Goal: Complete Application Form: Complete application form

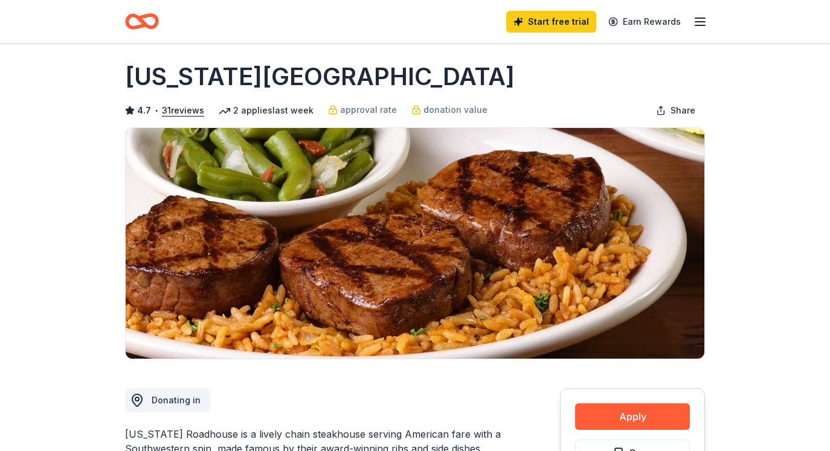
scroll to position [225, 0]
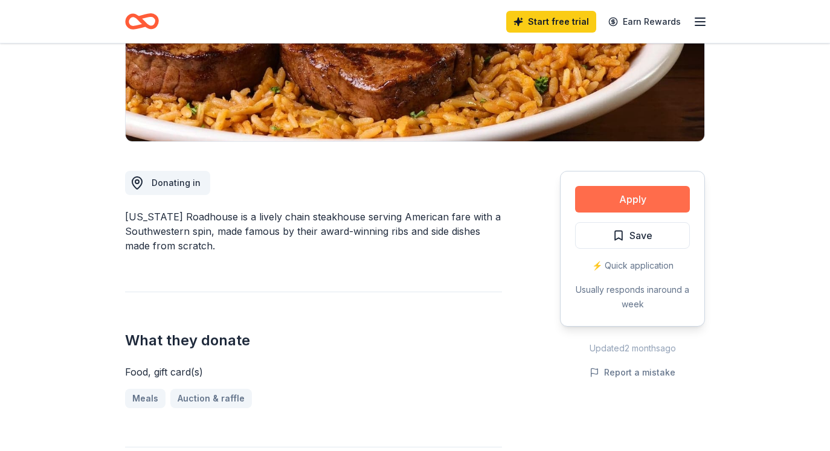
click at [626, 199] on button "Apply" at bounding box center [632, 199] width 115 height 27
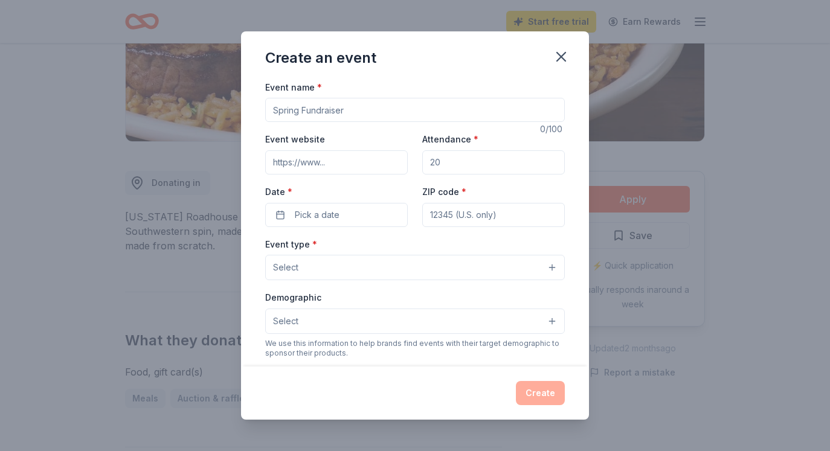
click at [346, 112] on input "Event name *" at bounding box center [415, 110] width 300 height 24
type input "Altrusa DFW Pub Crawl Fundraiser"
click at [306, 164] on input "Event website" at bounding box center [336, 162] width 143 height 24
type input "www.altrusadfw.org"
click at [451, 163] on input "Attendance *" at bounding box center [493, 162] width 143 height 24
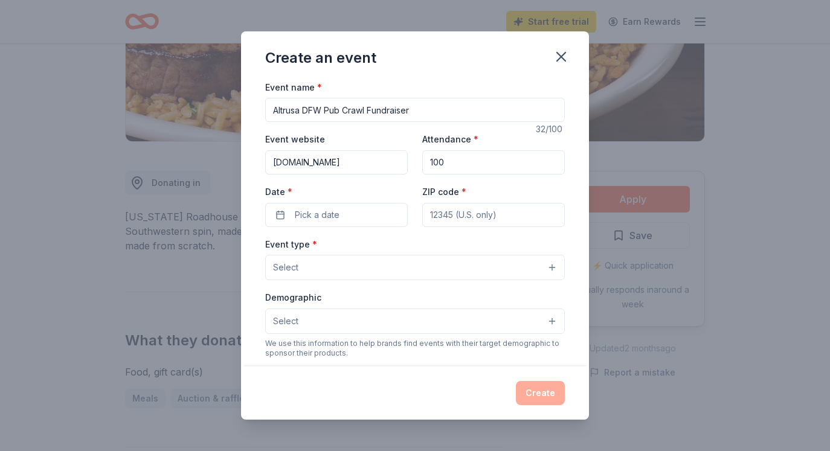
type input "100"
click at [550, 265] on button "Select" at bounding box center [415, 267] width 300 height 25
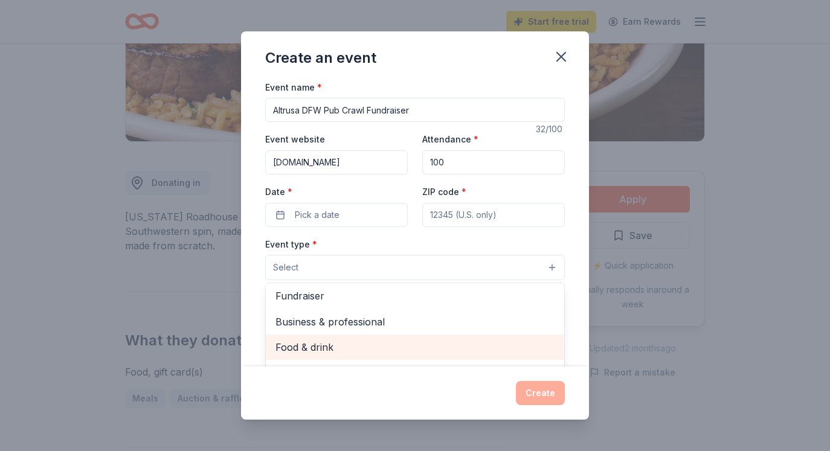
scroll to position [0, 0]
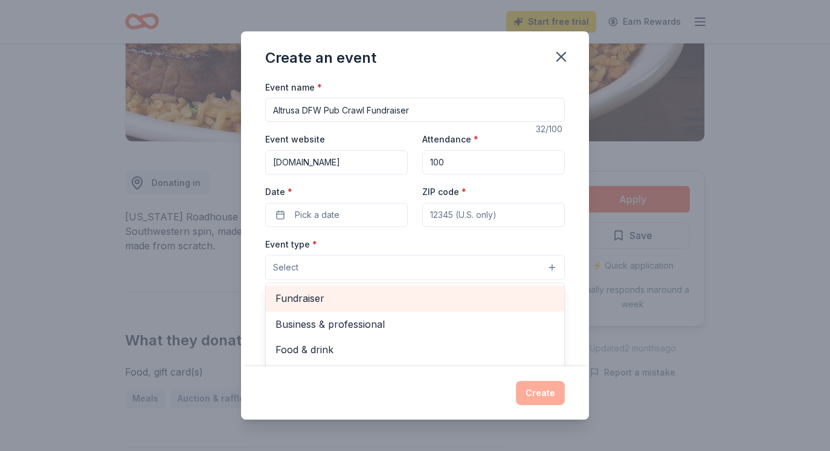
click at [396, 296] on span "Fundraiser" at bounding box center [414, 299] width 279 height 16
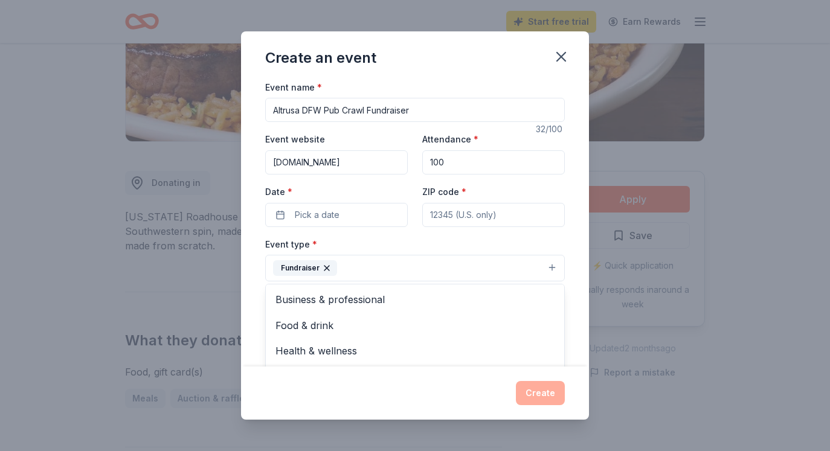
click at [409, 237] on div "Event type * Fundraiser Business & professional Food & drink Health & wellness …" at bounding box center [415, 259] width 300 height 45
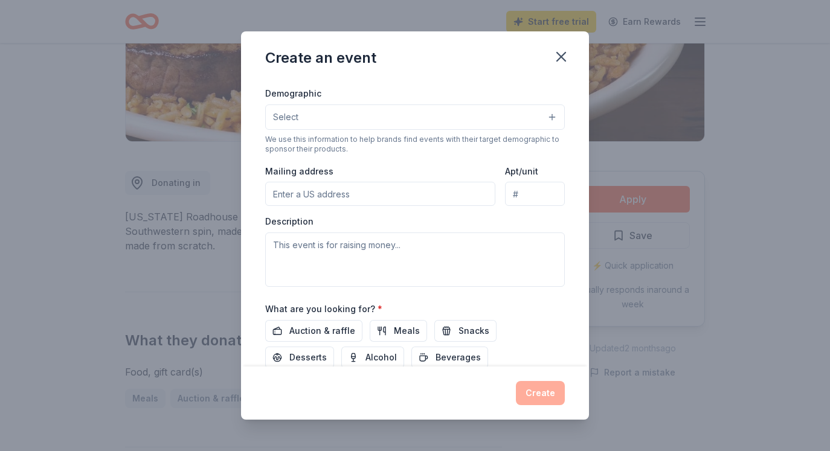
scroll to position [240, 0]
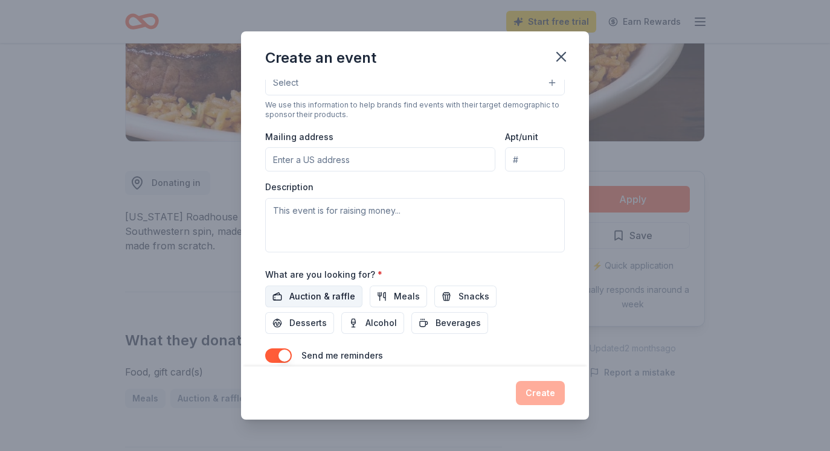
click at [317, 295] on span "Auction & raffle" at bounding box center [322, 296] width 66 height 14
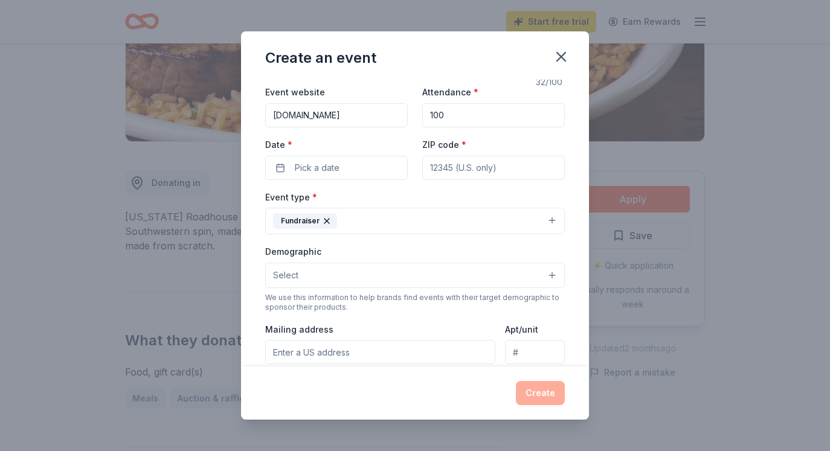
scroll to position [32, 0]
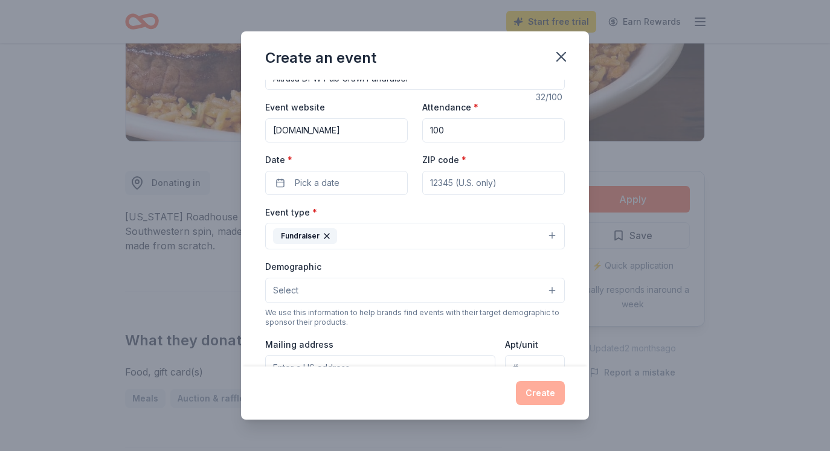
click at [547, 285] on button "Select" at bounding box center [415, 290] width 300 height 25
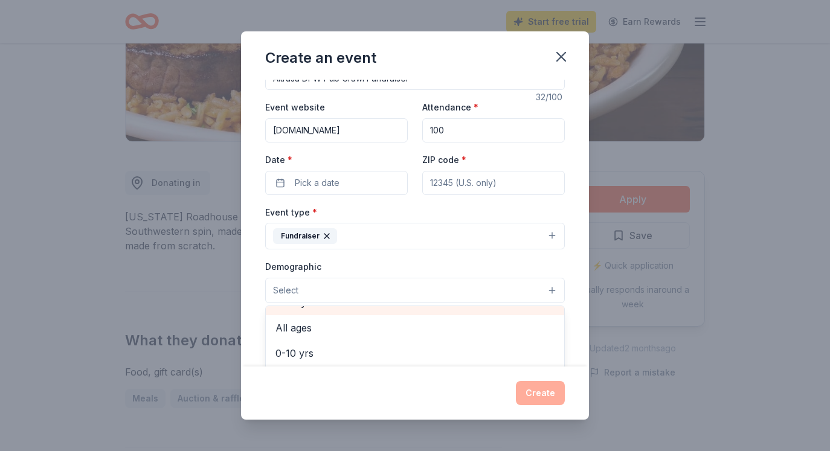
scroll to position [74, 0]
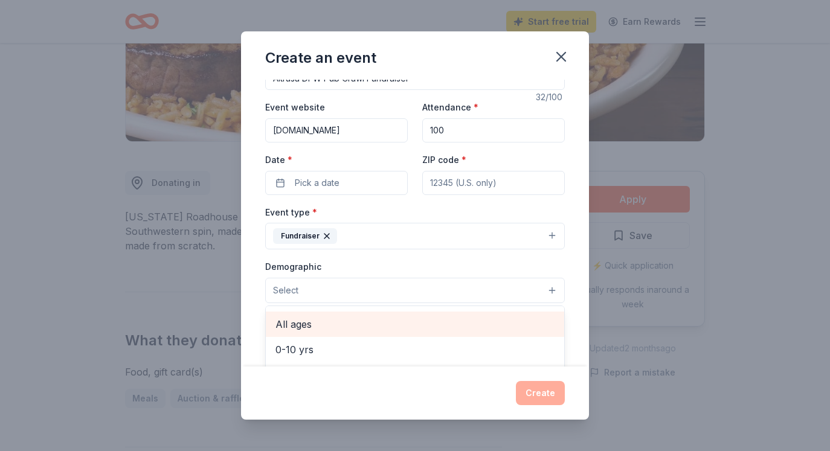
click at [378, 325] on span "All ages" at bounding box center [414, 325] width 279 height 16
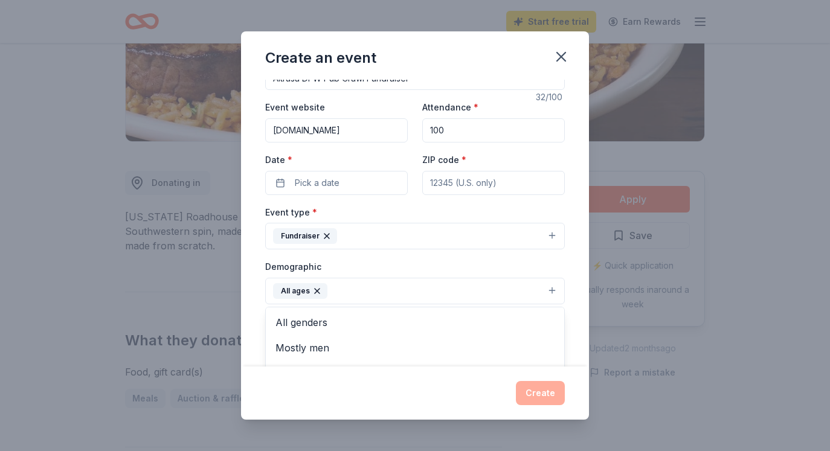
scroll to position [0, 0]
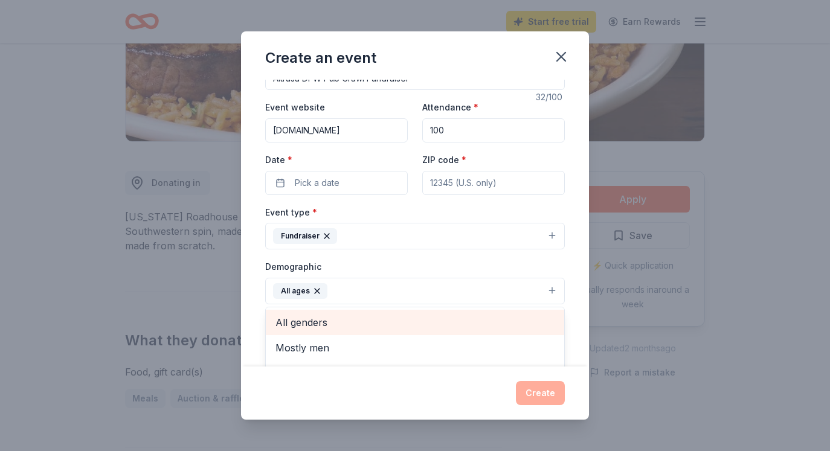
click at [365, 321] on span "All genders" at bounding box center [414, 323] width 279 height 16
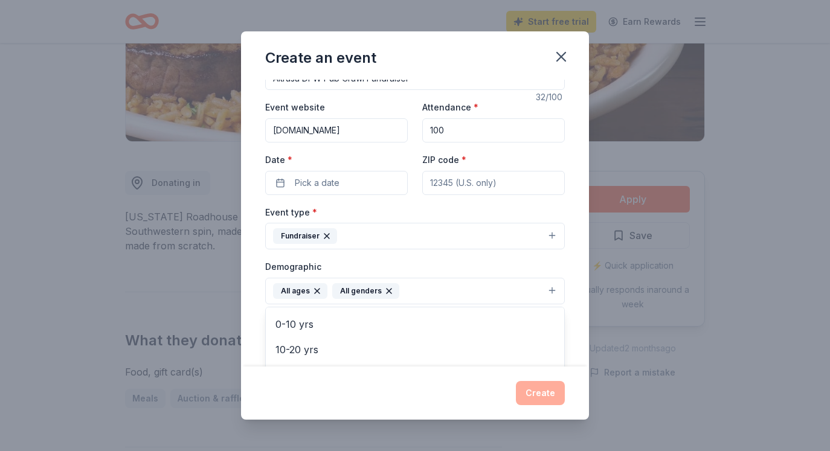
scroll to position [33, 0]
click at [315, 291] on icon "button" at bounding box center [317, 291] width 5 height 5
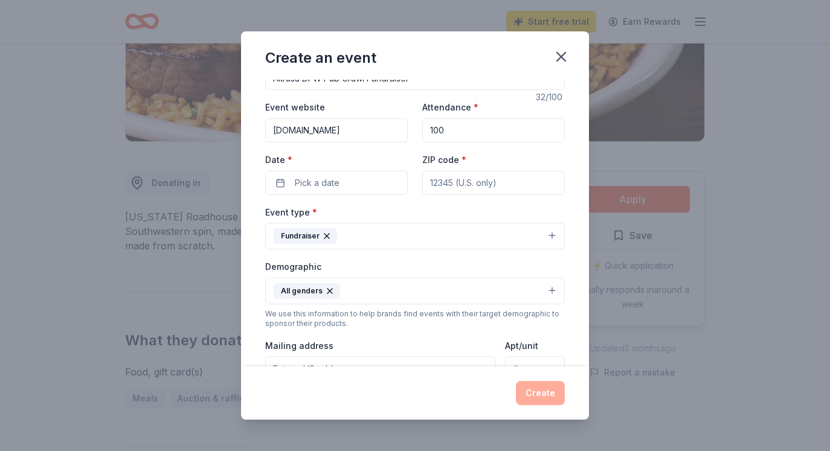
click at [551, 288] on button "All genders" at bounding box center [415, 291] width 300 height 27
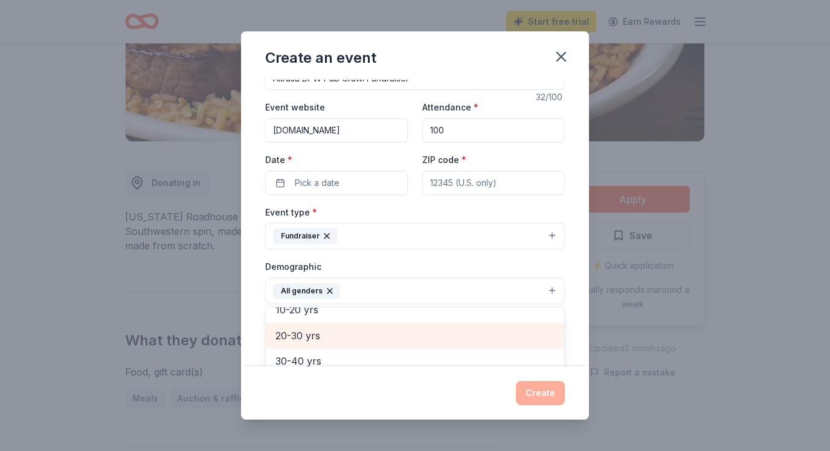
click at [342, 336] on span "20-30 yrs" at bounding box center [414, 336] width 279 height 16
click at [330, 336] on span "30-40 yrs" at bounding box center [414, 336] width 279 height 16
click at [330, 336] on span "40-50 yrs" at bounding box center [414, 336] width 279 height 16
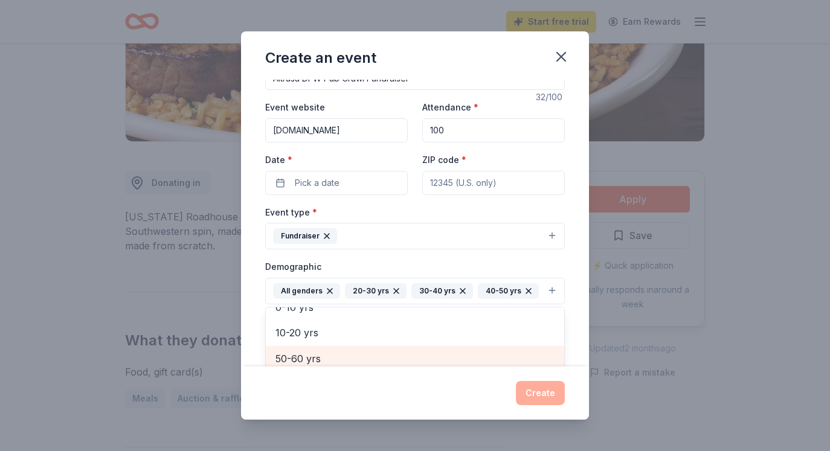
scroll to position [36, 0]
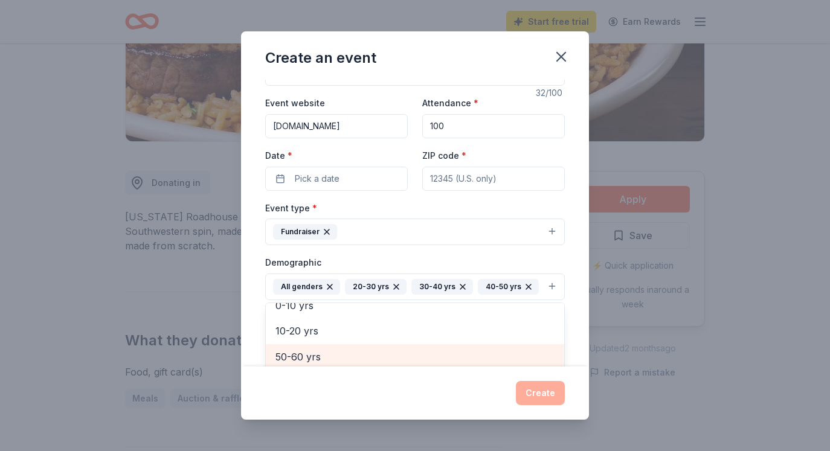
click at [327, 352] on span "50-60 yrs" at bounding box center [414, 357] width 279 height 16
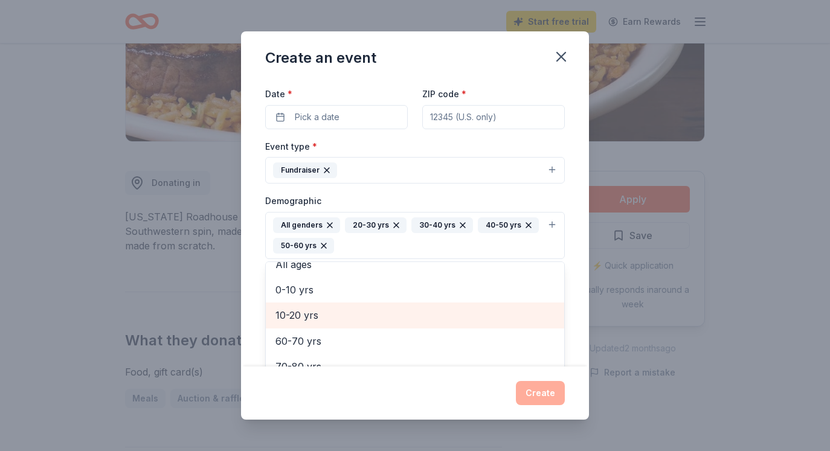
scroll to position [102, 0]
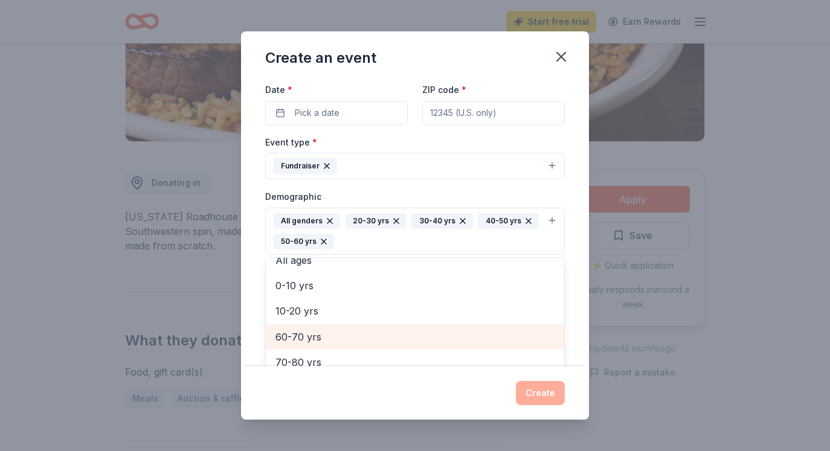
click at [355, 333] on span "60-70 yrs" at bounding box center [414, 337] width 279 height 16
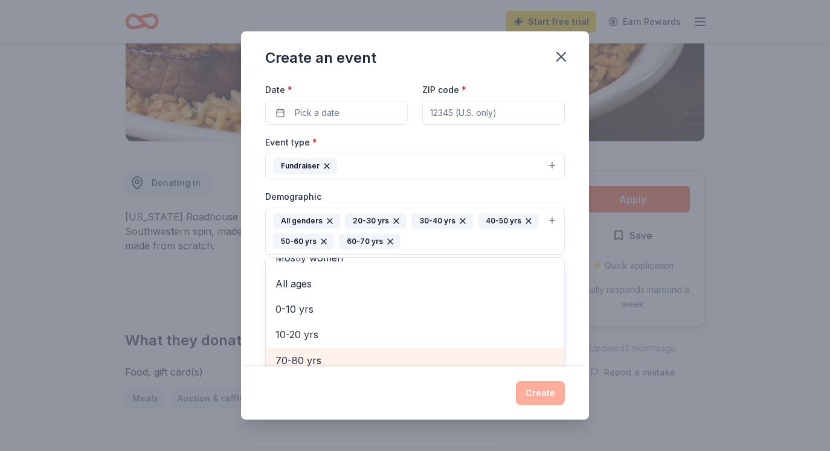
scroll to position [39, 0]
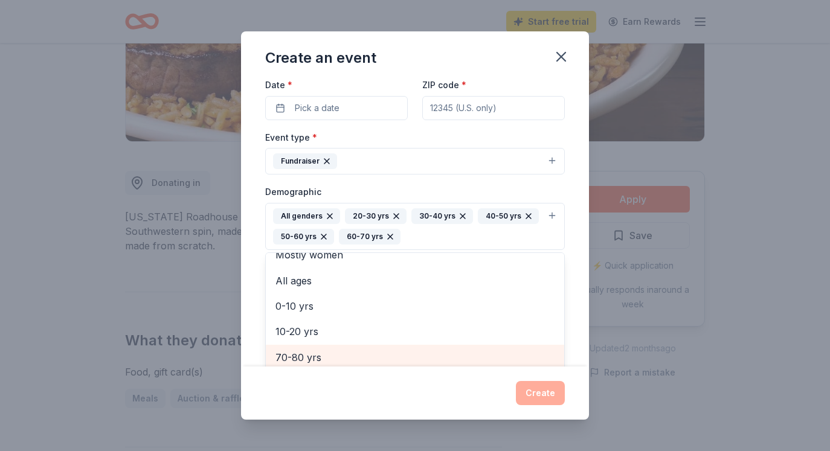
click at [334, 353] on span "70-80 yrs" at bounding box center [414, 358] width 279 height 16
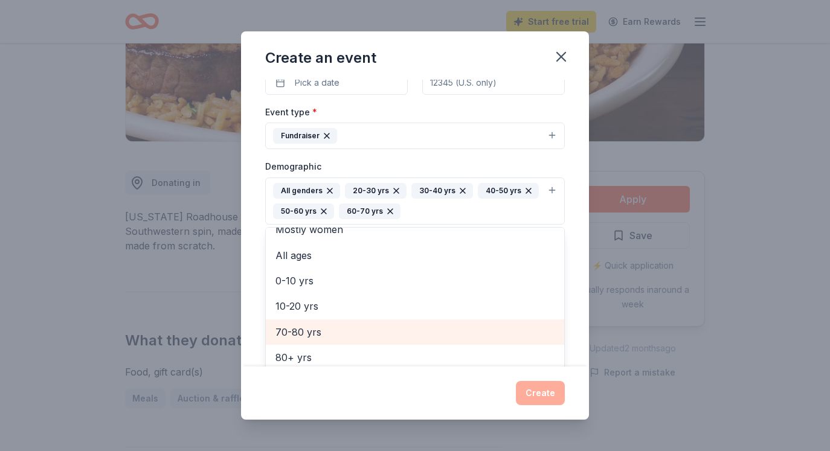
scroll to position [13, 0]
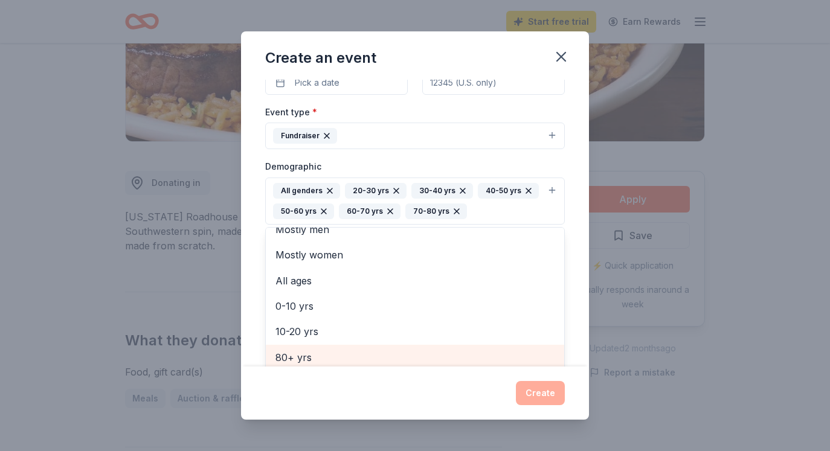
click at [334, 353] on span "80+ yrs" at bounding box center [414, 358] width 279 height 16
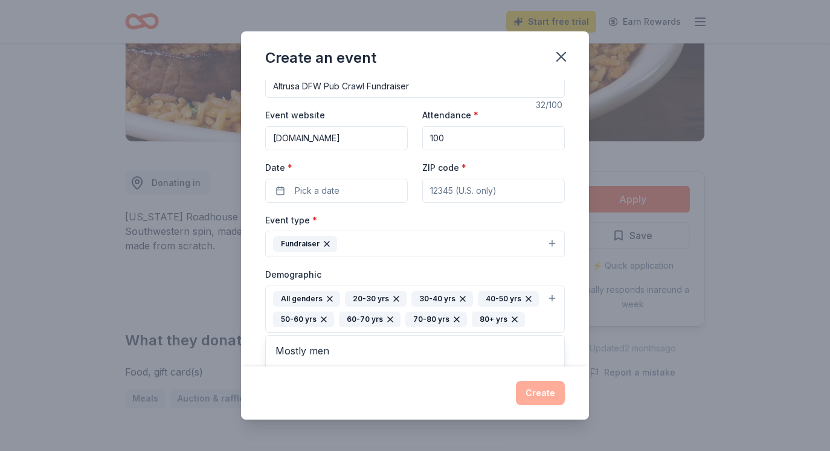
scroll to position [22, 0]
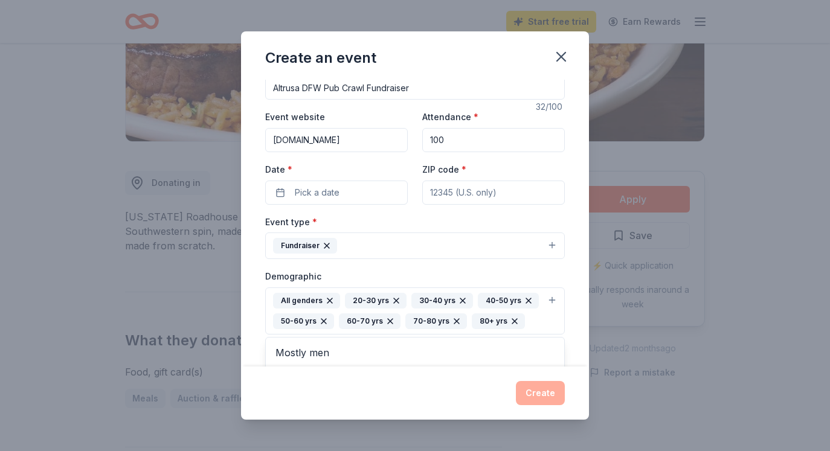
click at [312, 196] on div "Event name * Altrusa DFW Pub Crawl Fundraiser 32 /100 Event website www.altrusa…" at bounding box center [415, 347] width 300 height 581
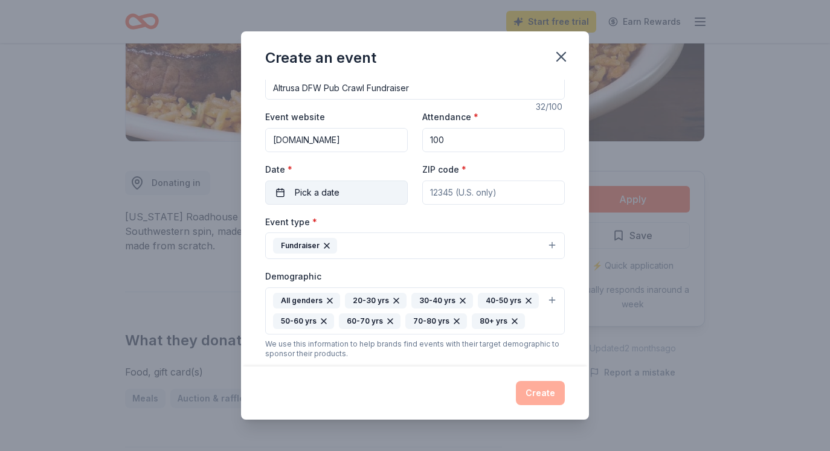
click at [300, 190] on span "Pick a date" at bounding box center [317, 192] width 45 height 14
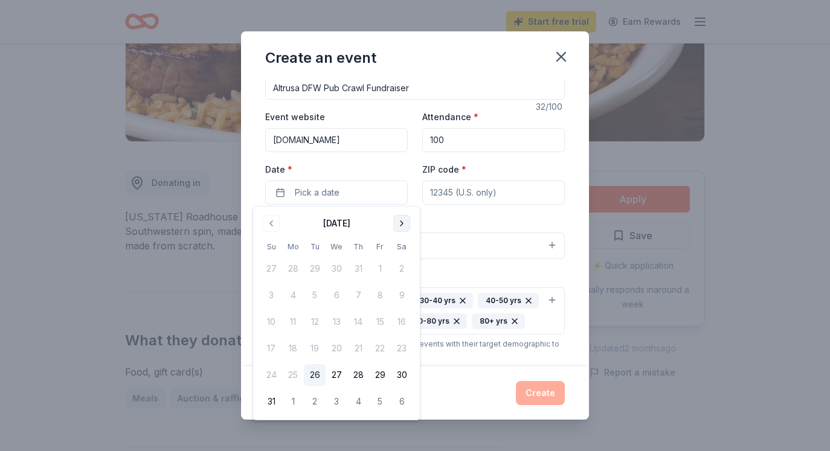
click at [402, 227] on button "Go to next month" at bounding box center [401, 223] width 17 height 17
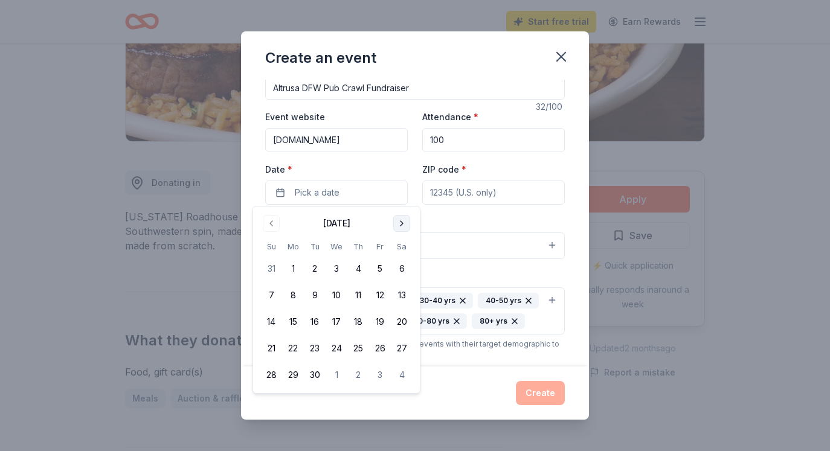
click at [402, 227] on button "Go to next month" at bounding box center [401, 223] width 17 height 17
click at [398, 321] on button "18" at bounding box center [402, 322] width 22 height 22
click at [458, 194] on input "ZIP code *" at bounding box center [493, 193] width 143 height 24
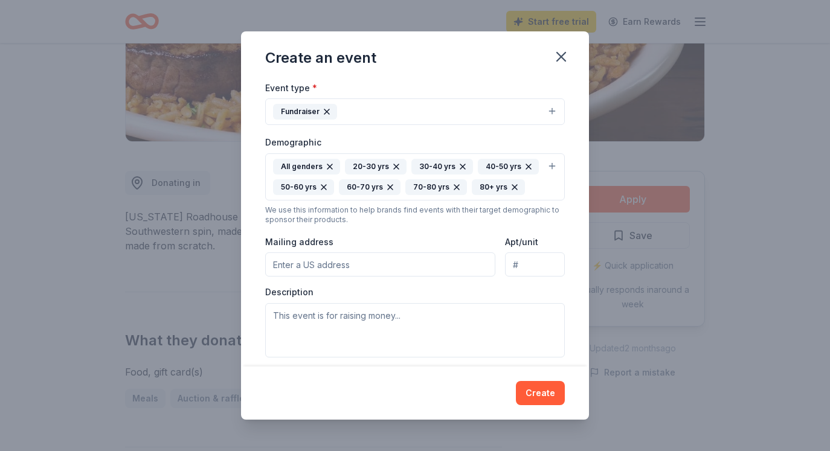
scroll to position [211, 0]
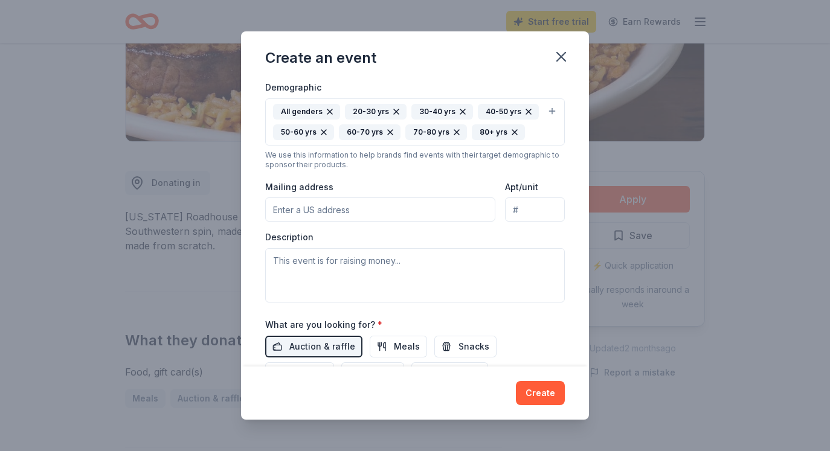
type input "76092"
click at [312, 207] on input "Mailing address" at bounding box center [380, 210] width 230 height 24
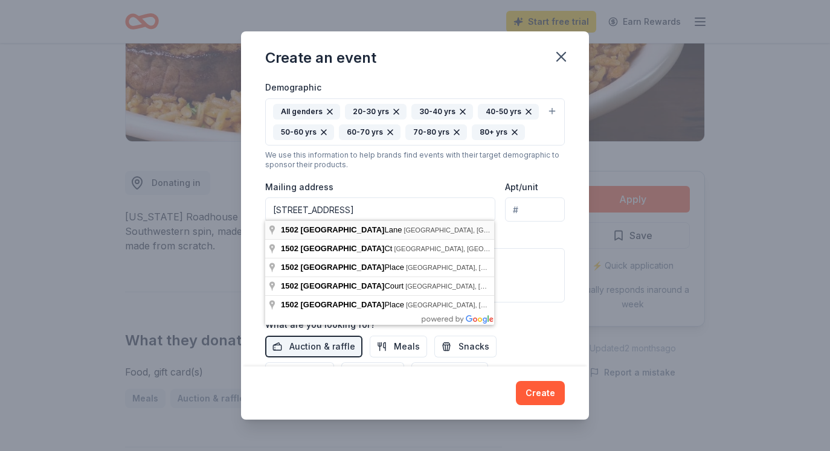
type input "1502 Coventry Lane, Southlake, TX, 76092"
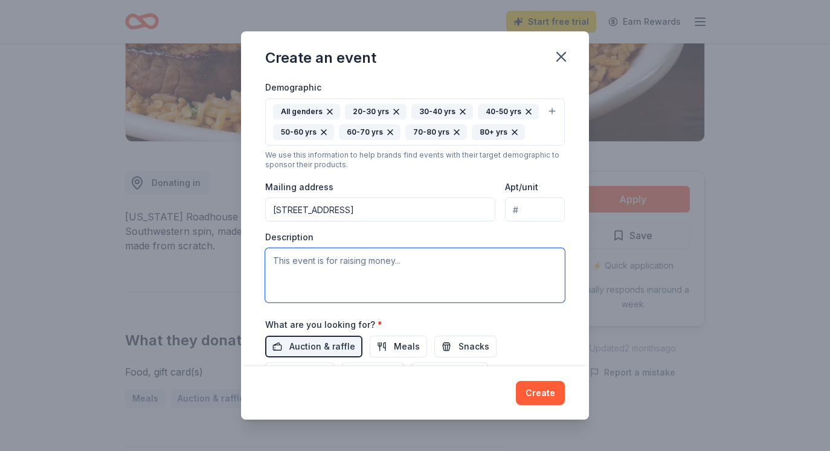
click at [294, 265] on textarea at bounding box center [415, 275] width 300 height 54
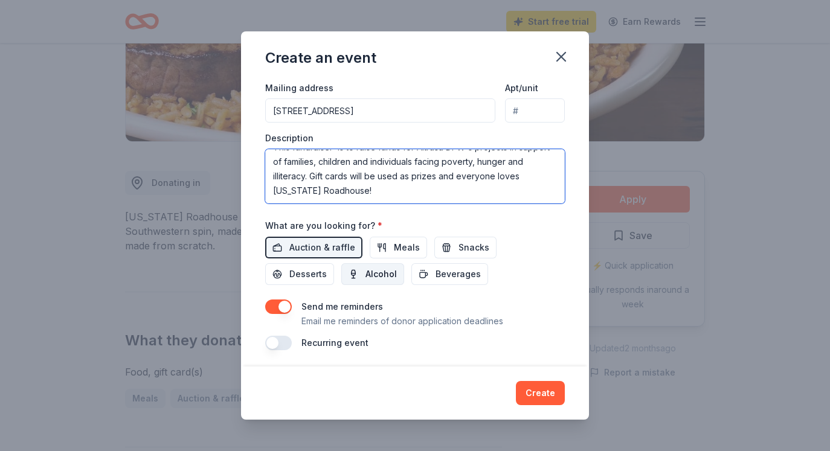
scroll to position [310, 0]
type textarea "This fundraiser is to raise funds for Altrusa DFW's projects in support of fami…"
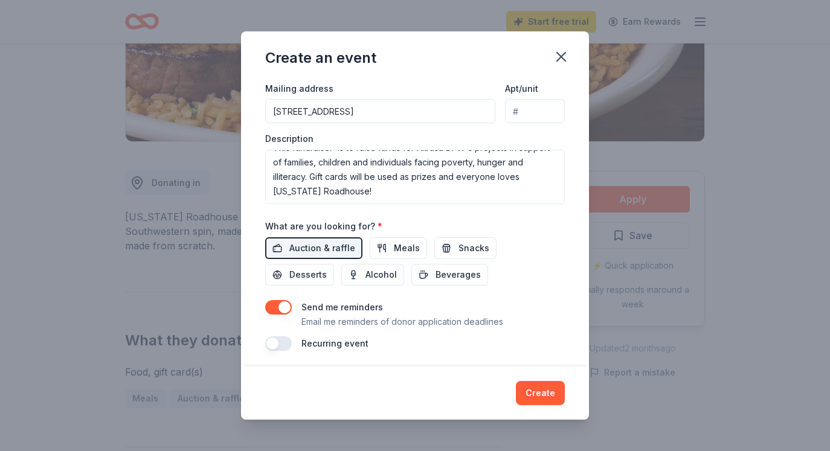
click at [289, 300] on button "button" at bounding box center [278, 307] width 27 height 14
click at [536, 392] on button "Create" at bounding box center [540, 393] width 49 height 24
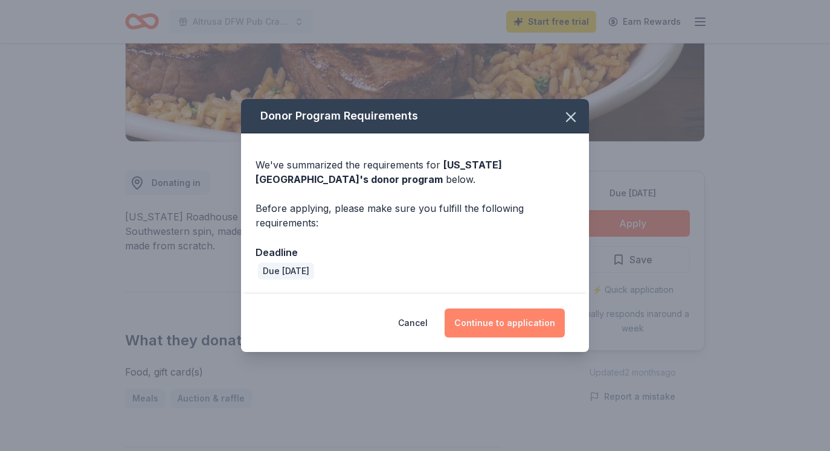
click at [509, 324] on button "Continue to application" at bounding box center [505, 323] width 120 height 29
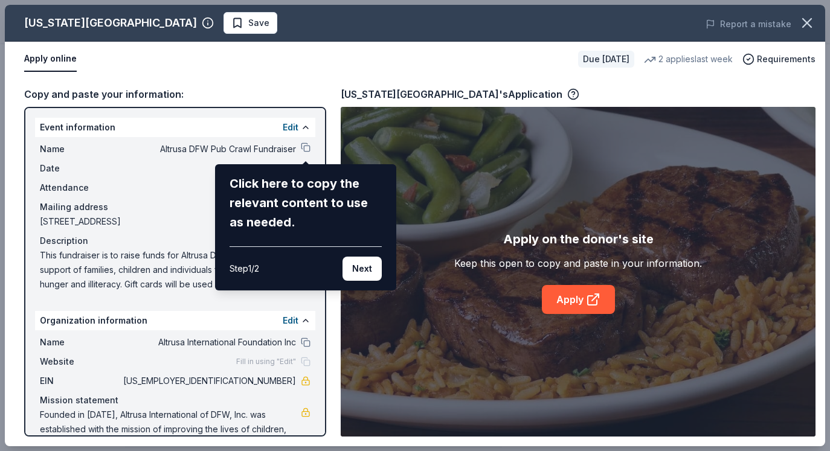
click at [308, 146] on div "Texas Roadhouse Save Report a mistake Apply online Due in 23 days 2 applies las…" at bounding box center [415, 226] width 820 height 442
click at [306, 148] on div "Texas Roadhouse Save Report a mistake Apply online Due in 23 days 2 applies las…" at bounding box center [415, 226] width 820 height 442
click at [361, 261] on button "Next" at bounding box center [361, 269] width 39 height 24
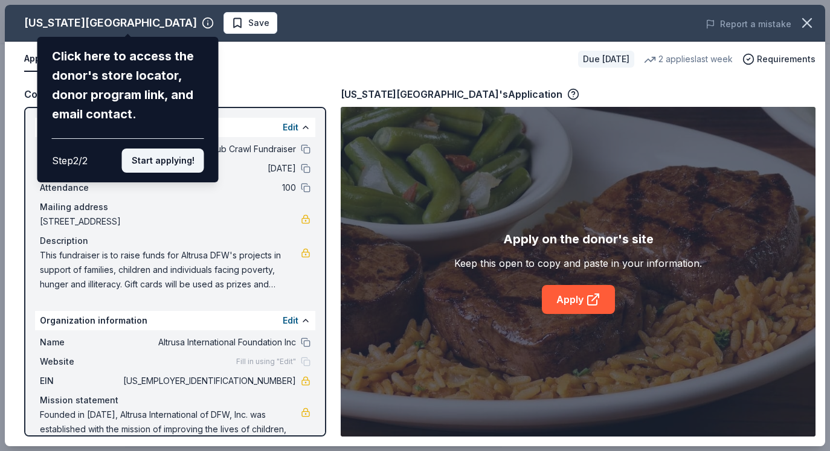
click at [170, 149] on button "Start applying!" at bounding box center [163, 161] width 82 height 24
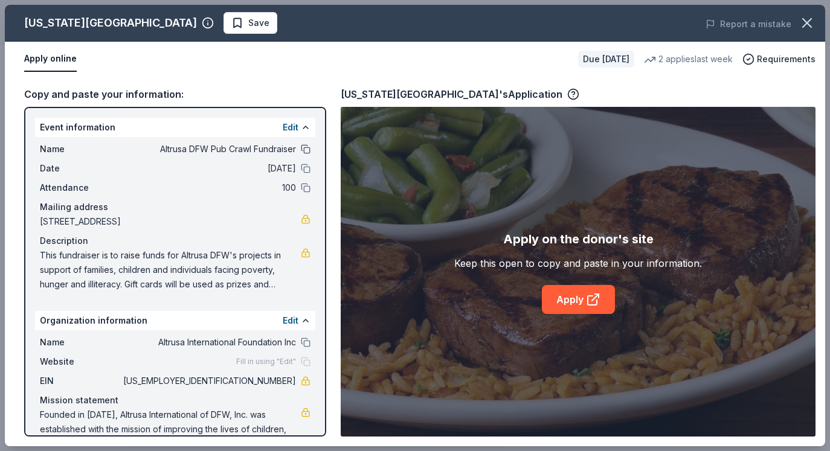
click at [306, 152] on button at bounding box center [306, 149] width 10 height 10
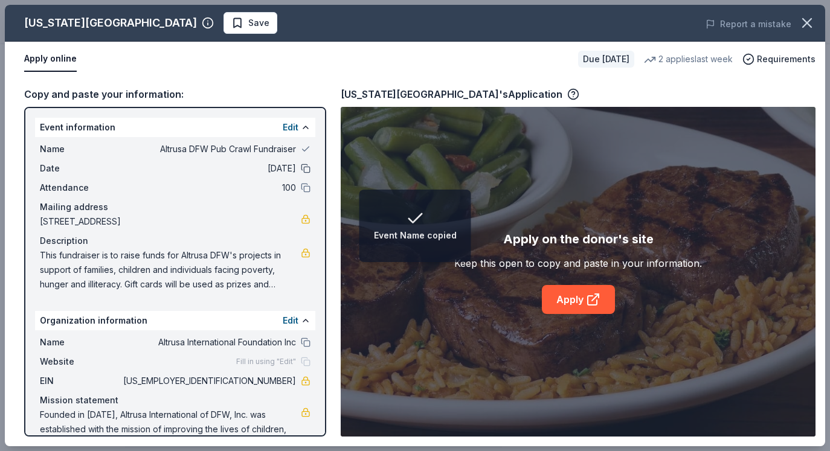
click at [306, 169] on button at bounding box center [306, 169] width 10 height 10
click at [308, 188] on button at bounding box center [306, 188] width 10 height 10
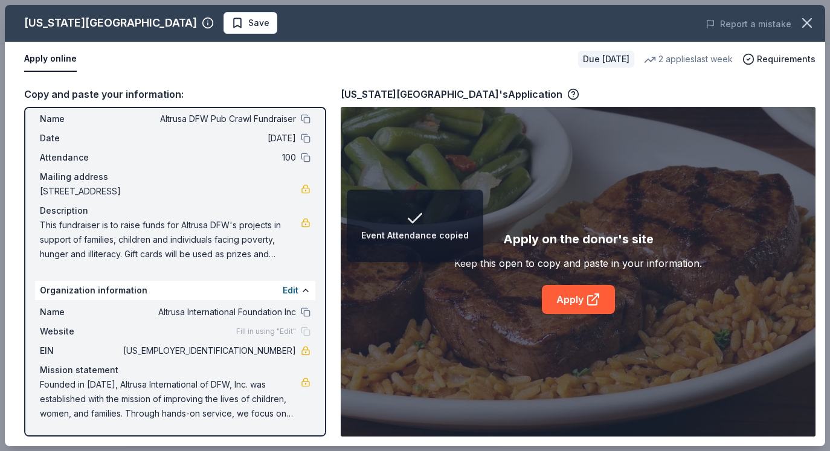
scroll to position [30, 0]
click at [307, 312] on button at bounding box center [306, 312] width 10 height 10
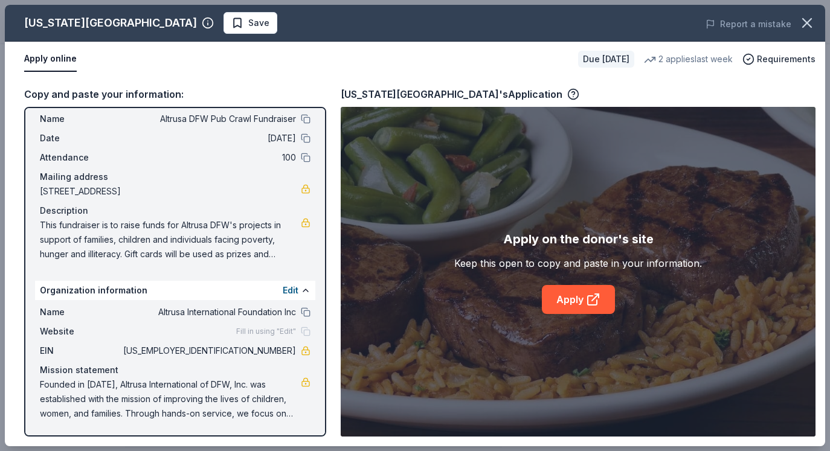
click at [306, 332] on div "Fill in using "Edit"" at bounding box center [273, 332] width 74 height 10
click at [574, 302] on link "Apply" at bounding box center [578, 299] width 73 height 29
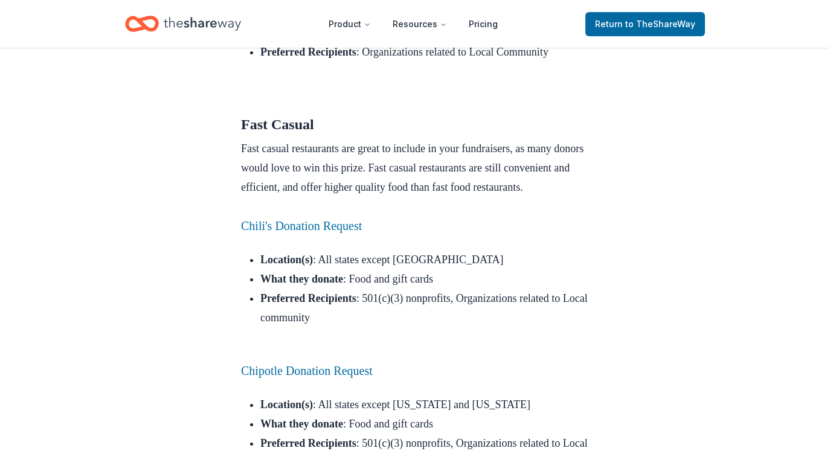
scroll to position [2969, 0]
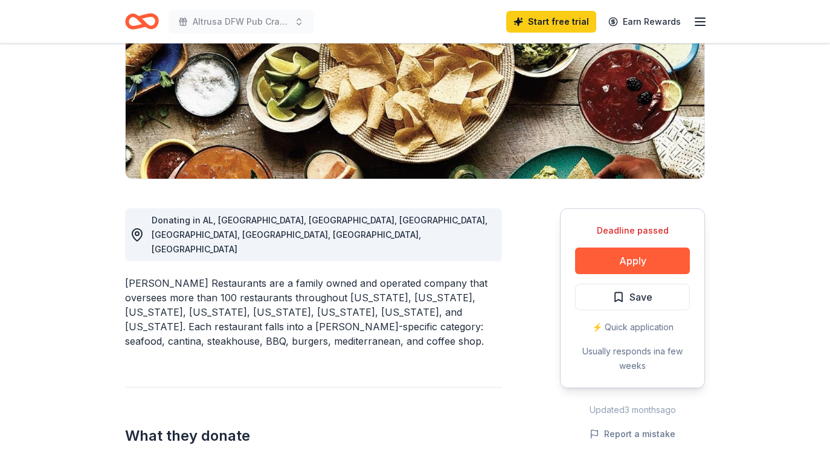
scroll to position [118, 0]
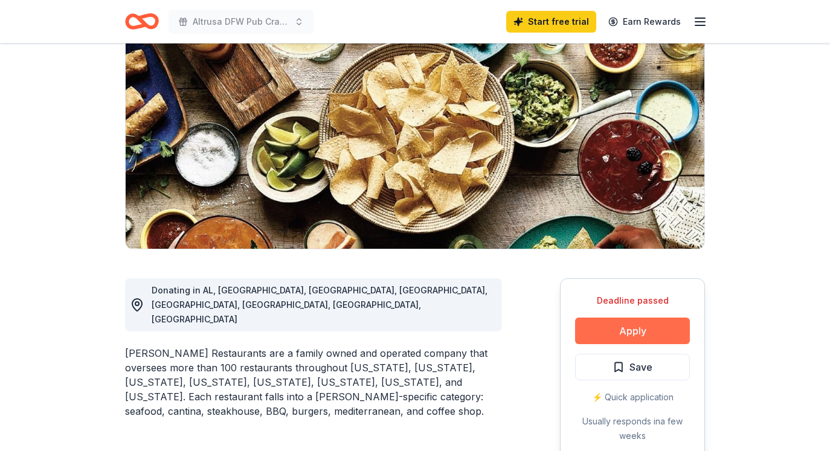
click at [628, 327] on button "Apply" at bounding box center [632, 331] width 115 height 27
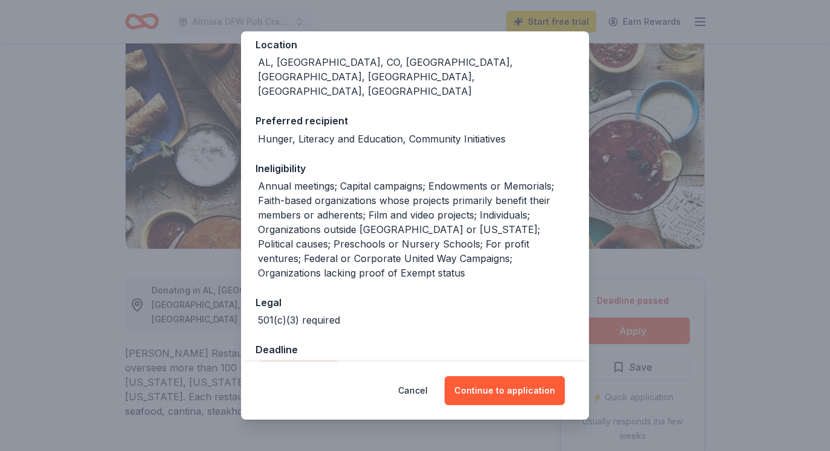
scroll to position [140, 0]
click at [503, 388] on button "Continue to application" at bounding box center [505, 390] width 120 height 29
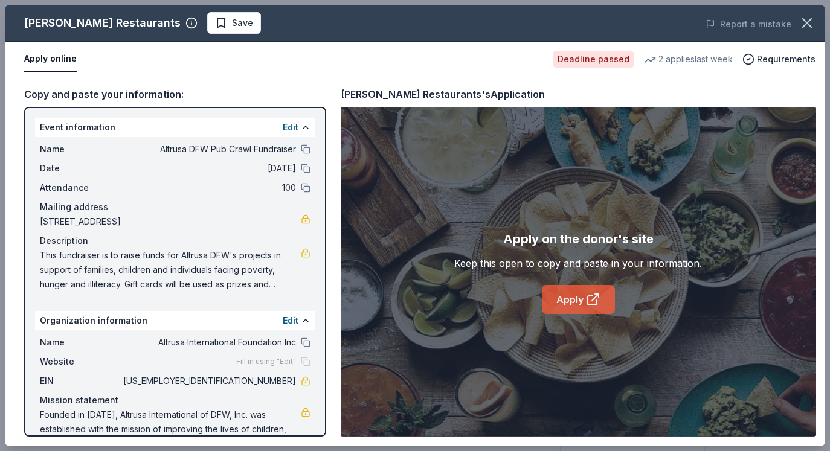
click at [575, 297] on link "Apply" at bounding box center [578, 299] width 73 height 29
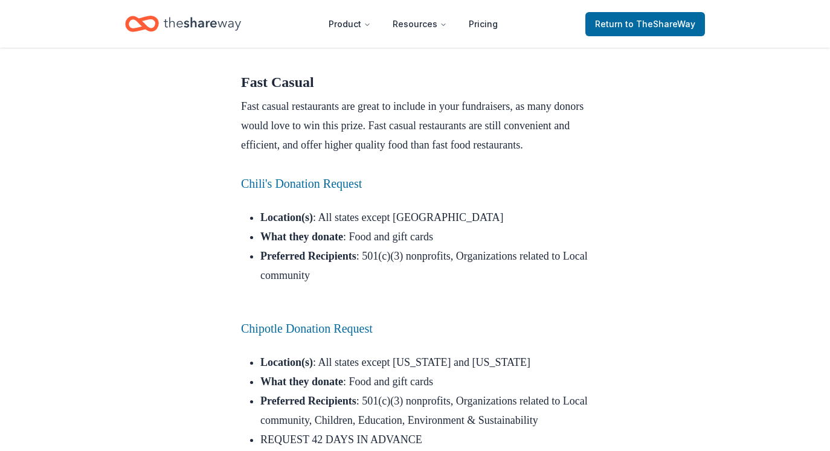
scroll to position [3096, 0]
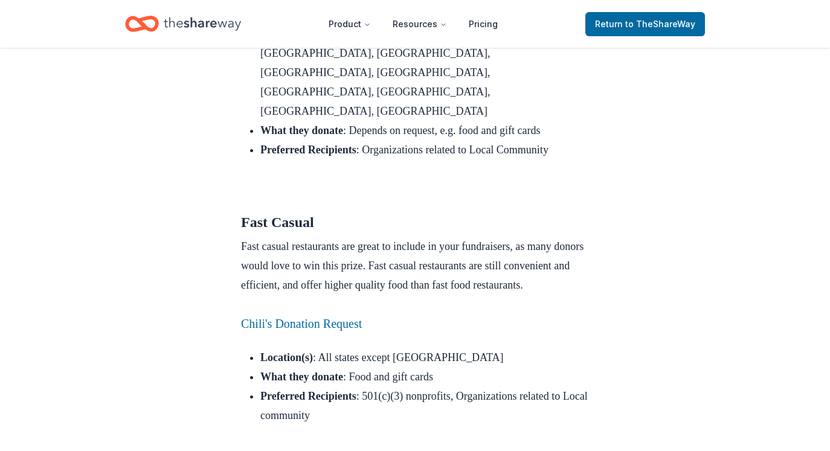
scroll to position [2853, 0]
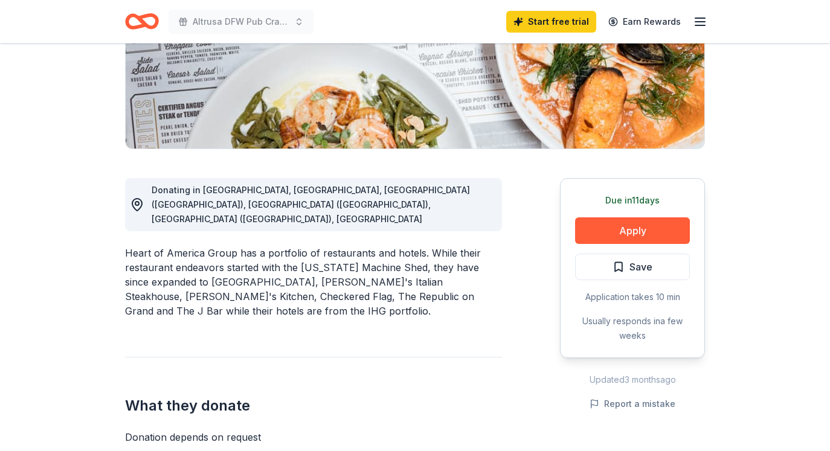
scroll to position [236, 0]
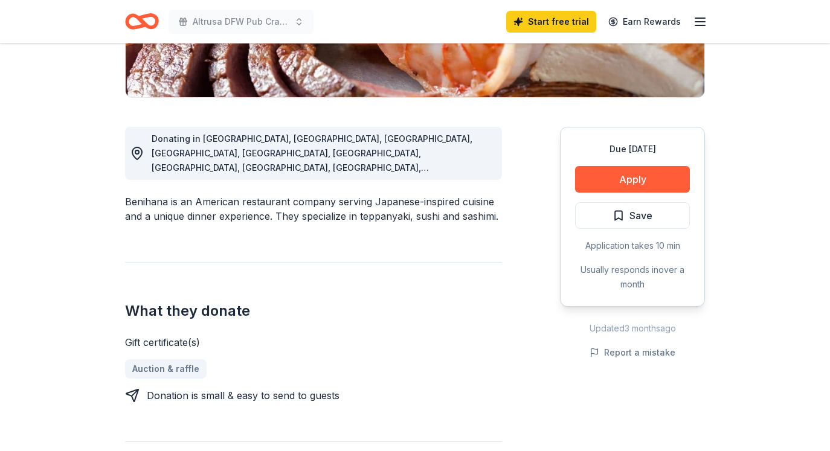
scroll to position [301, 0]
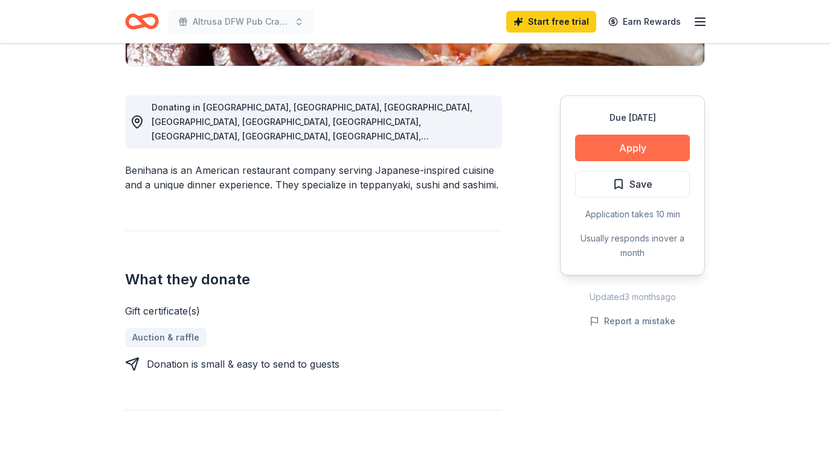
click at [622, 149] on button "Apply" at bounding box center [632, 148] width 115 height 27
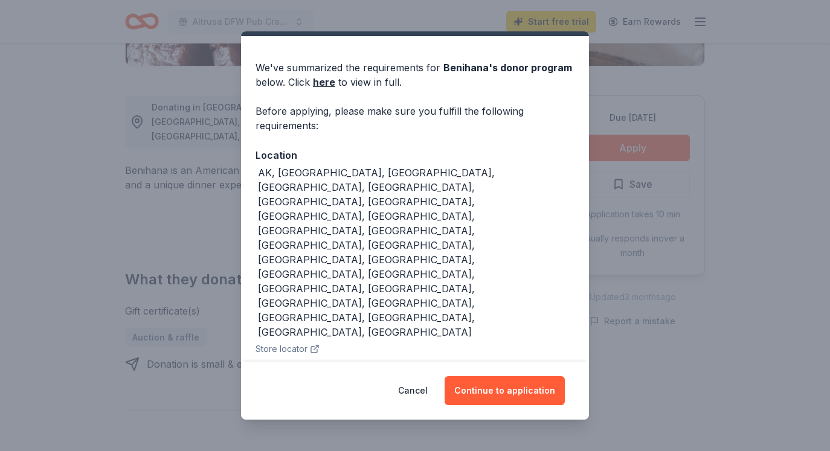
scroll to position [66, 0]
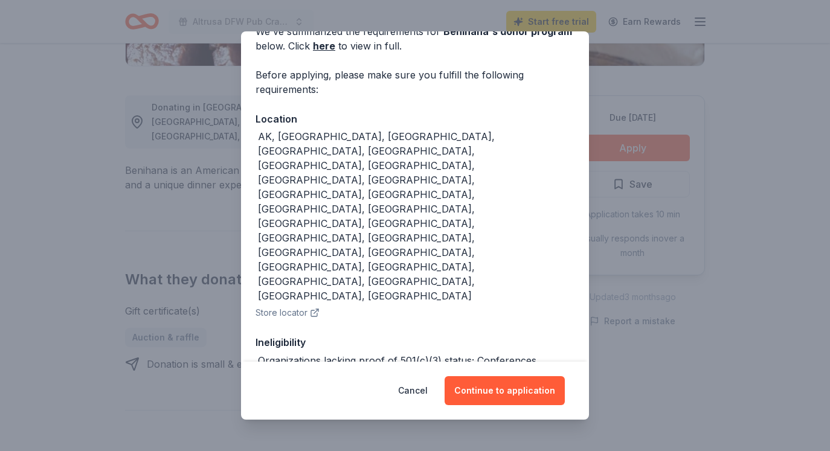
click at [298, 306] on button "Store locator" at bounding box center [288, 313] width 64 height 14
click at [495, 391] on button "Continue to application" at bounding box center [505, 390] width 120 height 29
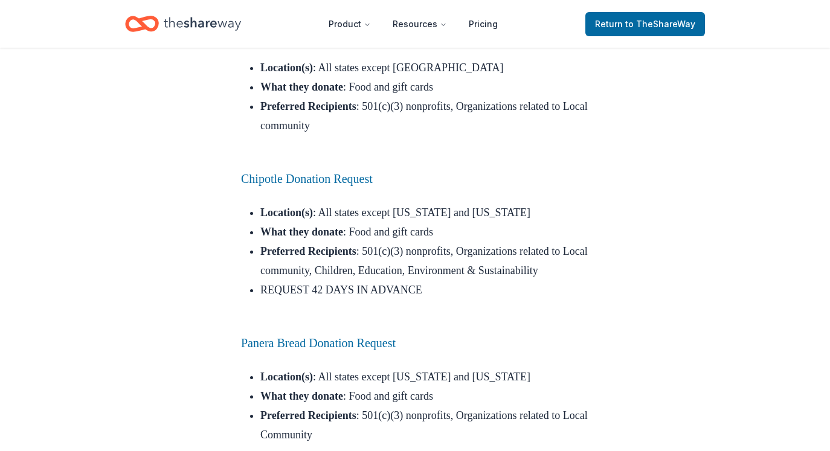
scroll to position [2690, 0]
